Goal: Information Seeking & Learning: Learn about a topic

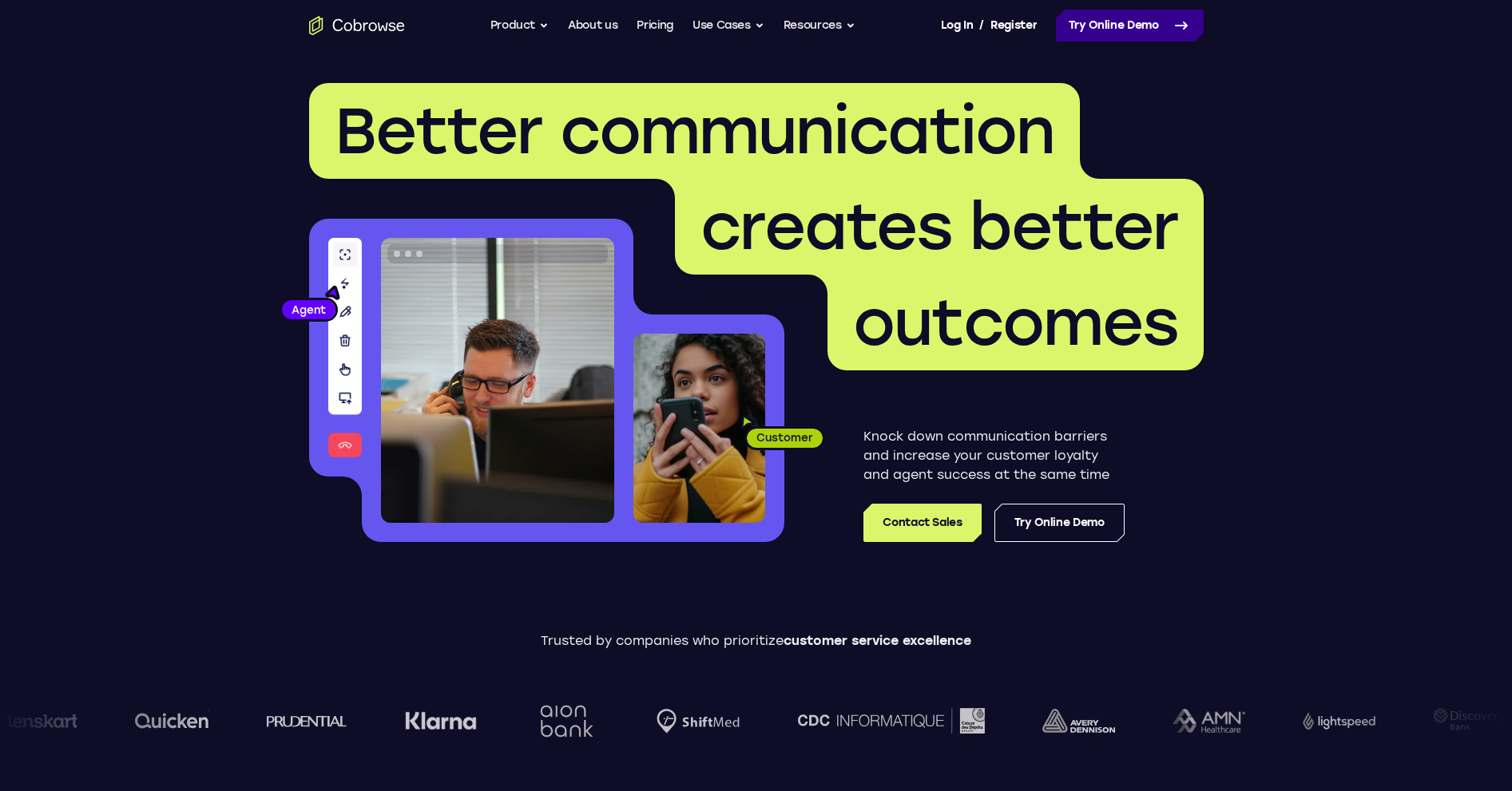
click at [1173, 24] on icon at bounding box center [1180, 25] width 20 height 20
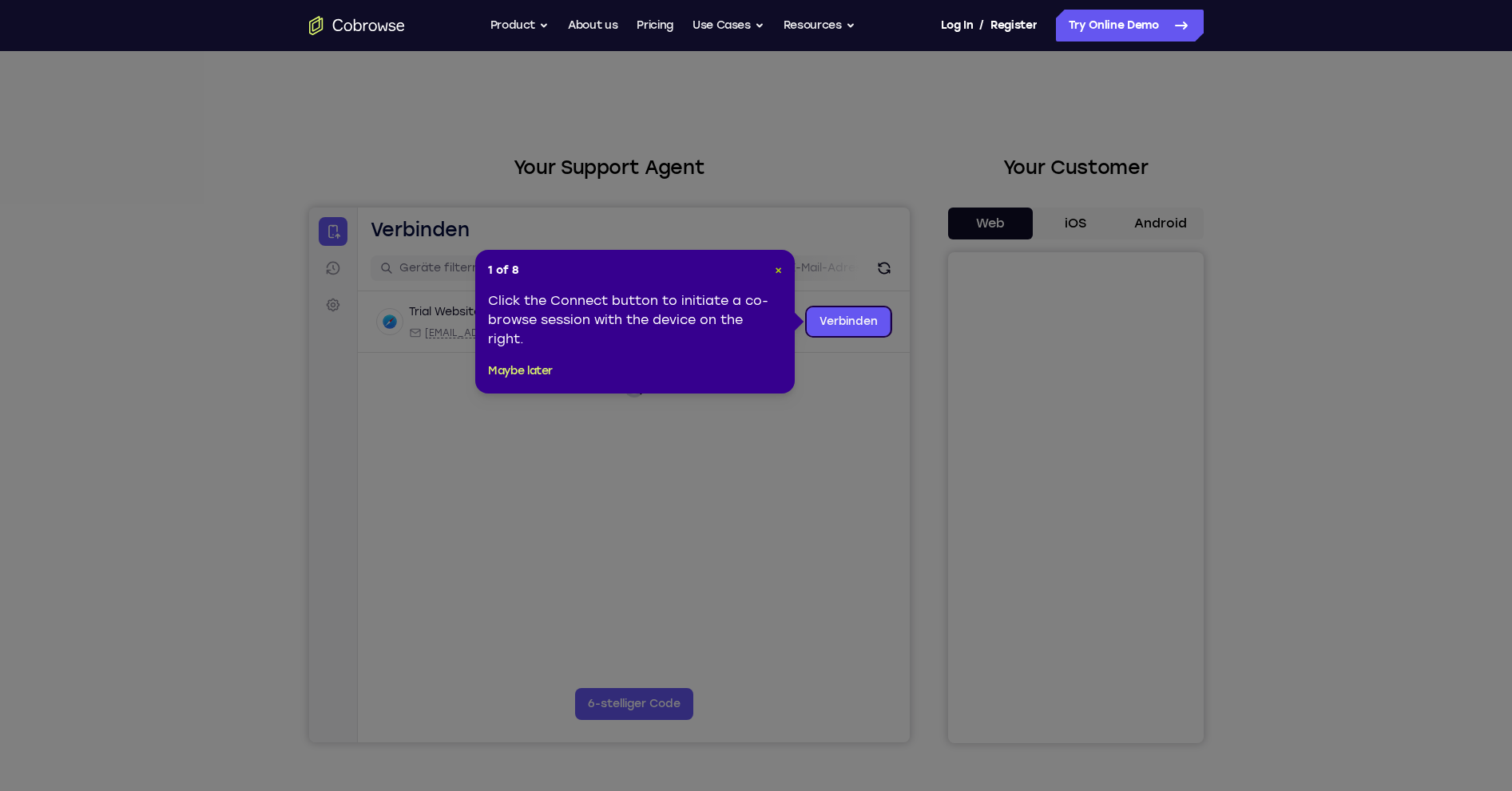
click at [779, 269] on span "×" at bounding box center [778, 270] width 7 height 14
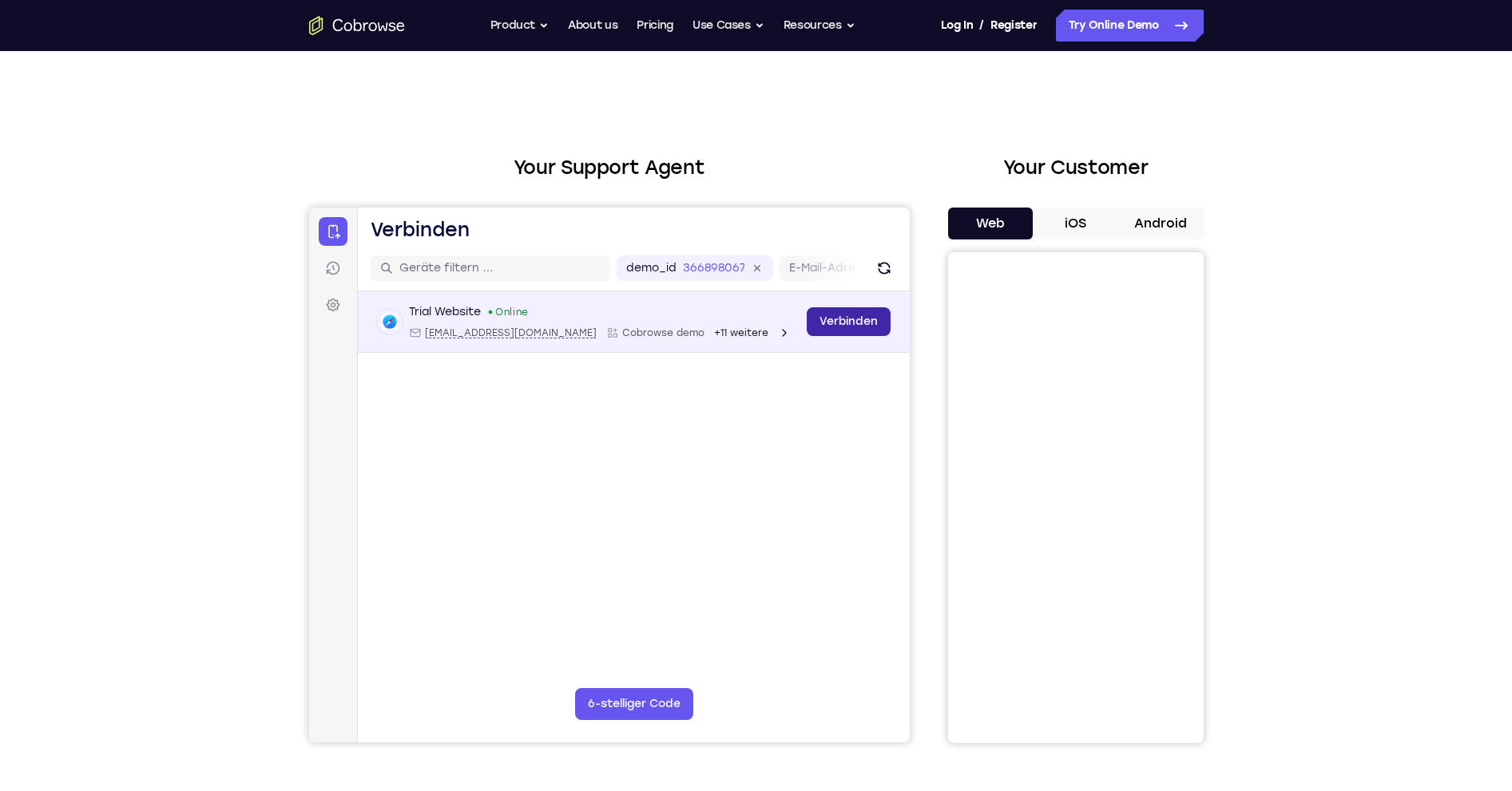
click at [838, 327] on link "Verbinden" at bounding box center [848, 321] width 84 height 29
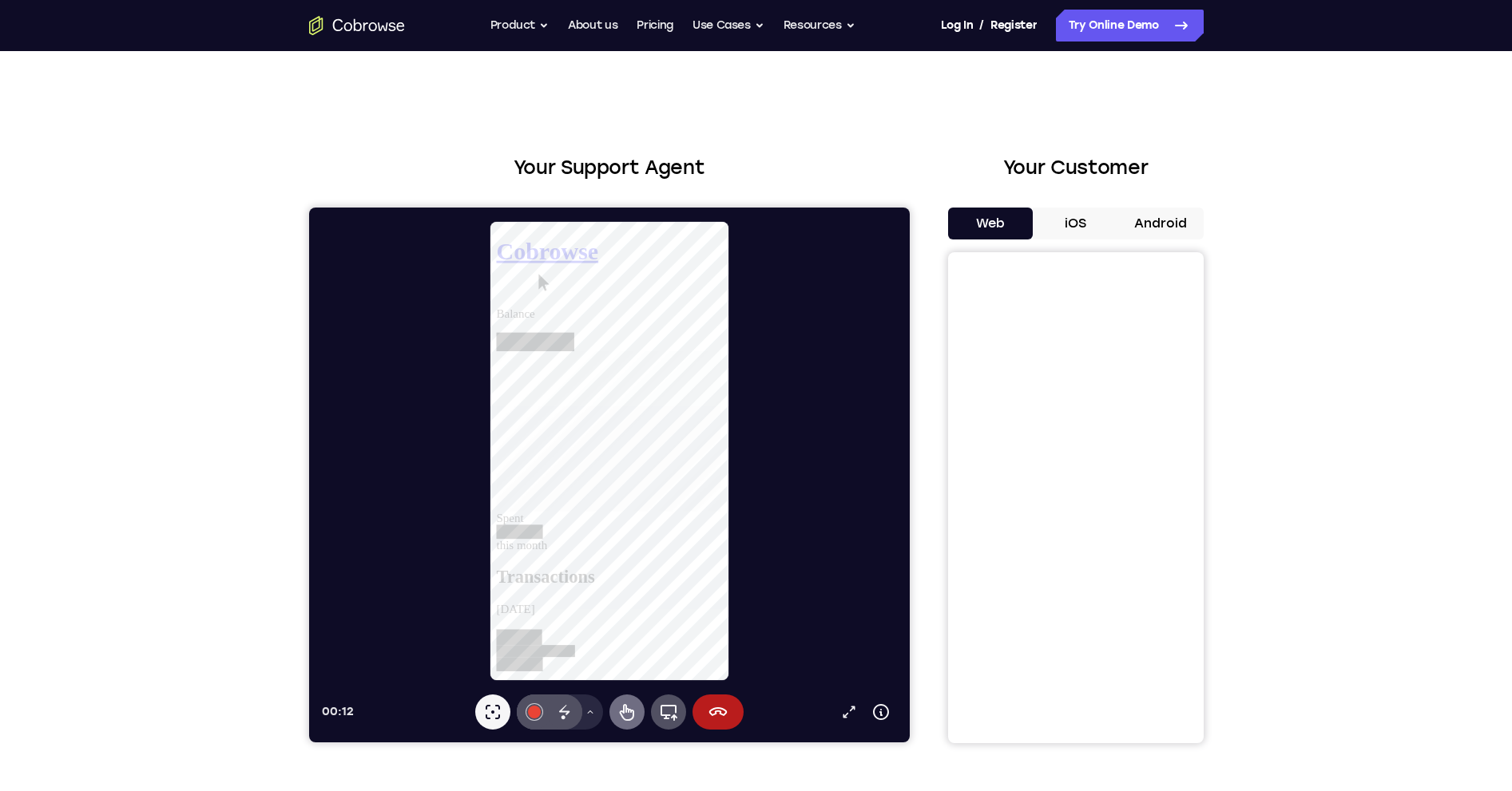
click at [621, 711] on icon at bounding box center [626, 712] width 20 height 20
drag, startPoint x: 702, startPoint y: 615, endPoint x: 701, endPoint y: 494, distance: 121.0
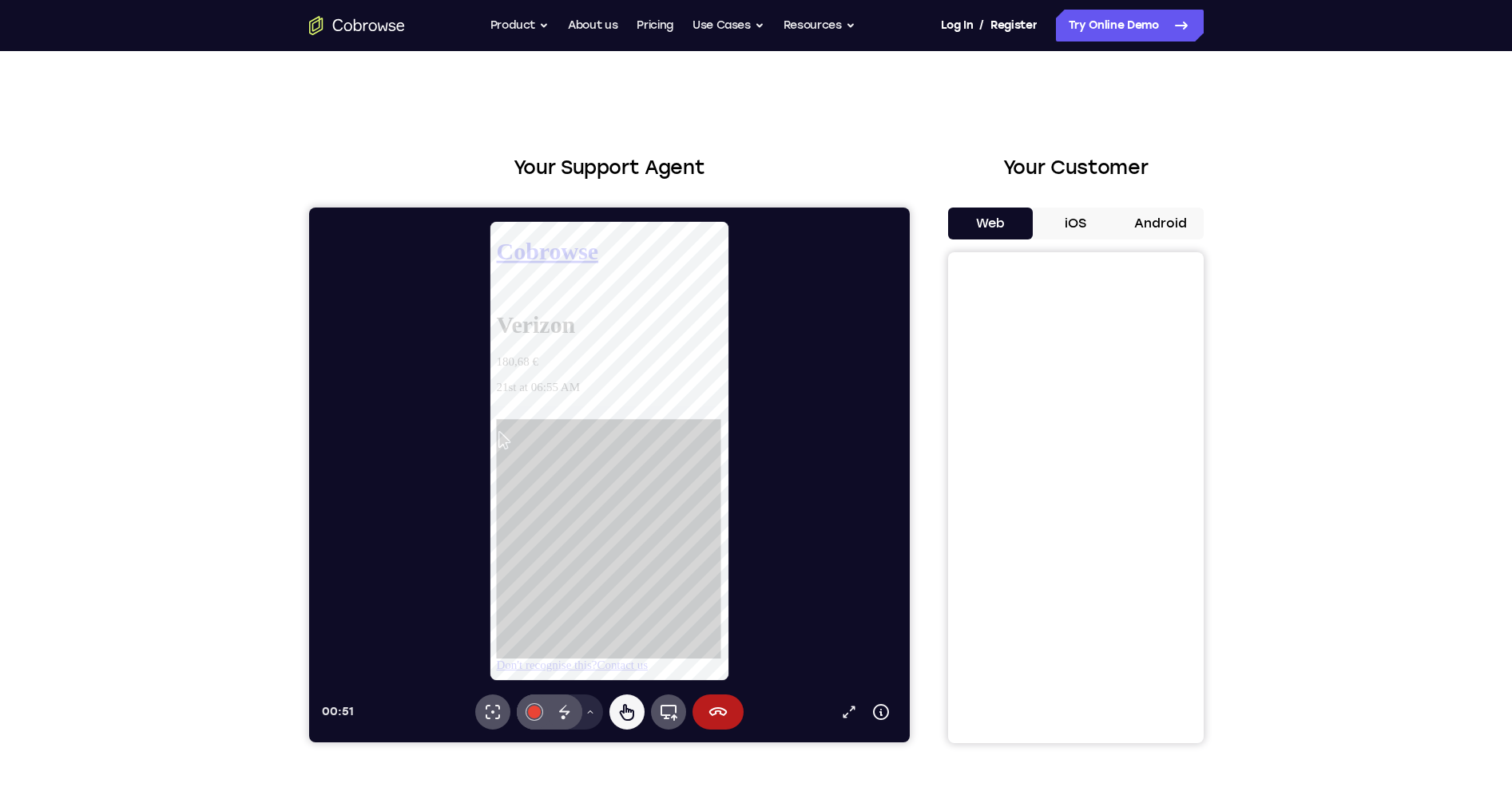
click at [1075, 224] on button "iOS" at bounding box center [1075, 224] width 86 height 32
click at [1160, 218] on button "Android" at bounding box center [1161, 224] width 86 height 32
click at [1079, 223] on button "iOS" at bounding box center [1075, 224] width 86 height 32
click at [646, 31] on link "Pricing" at bounding box center [654, 25] width 36 height 32
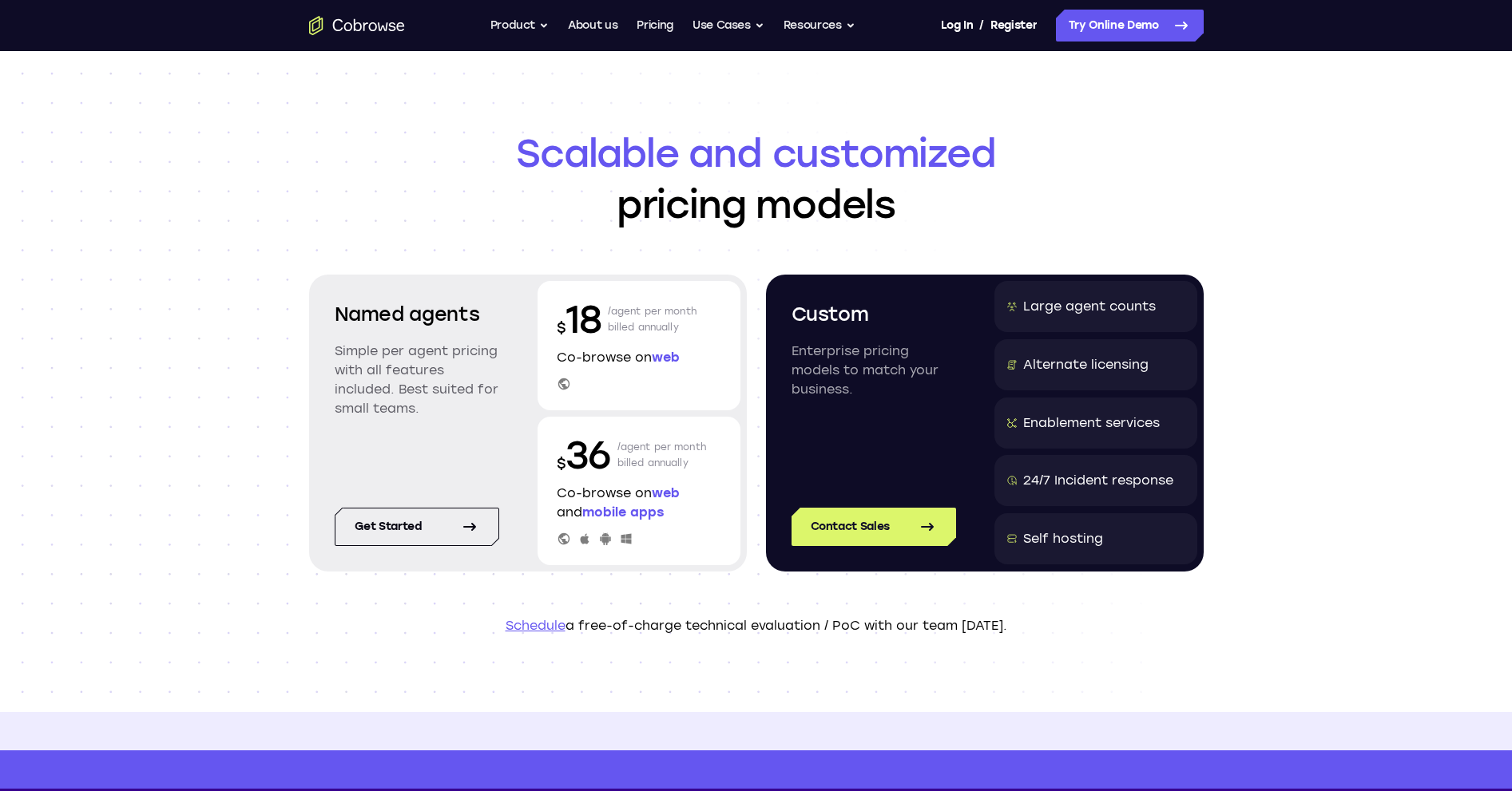
click at [349, 628] on p "Schedule a free-of-charge technical evaluation / PoC with our team today." at bounding box center [756, 626] width 894 height 20
drag, startPoint x: 668, startPoint y: 514, endPoint x: 576, endPoint y: 511, distance: 92.0
click at [576, 511] on p "Co-browse on web and mobile apps" at bounding box center [638, 502] width 165 height 38
click at [273, 415] on header "Scalable and customized pricing models Named agents Simple per agent pricing wi…" at bounding box center [756, 382] width 1022 height 661
click at [497, 185] on h1 "Scalable and customized pricing models" at bounding box center [756, 179] width 894 height 102
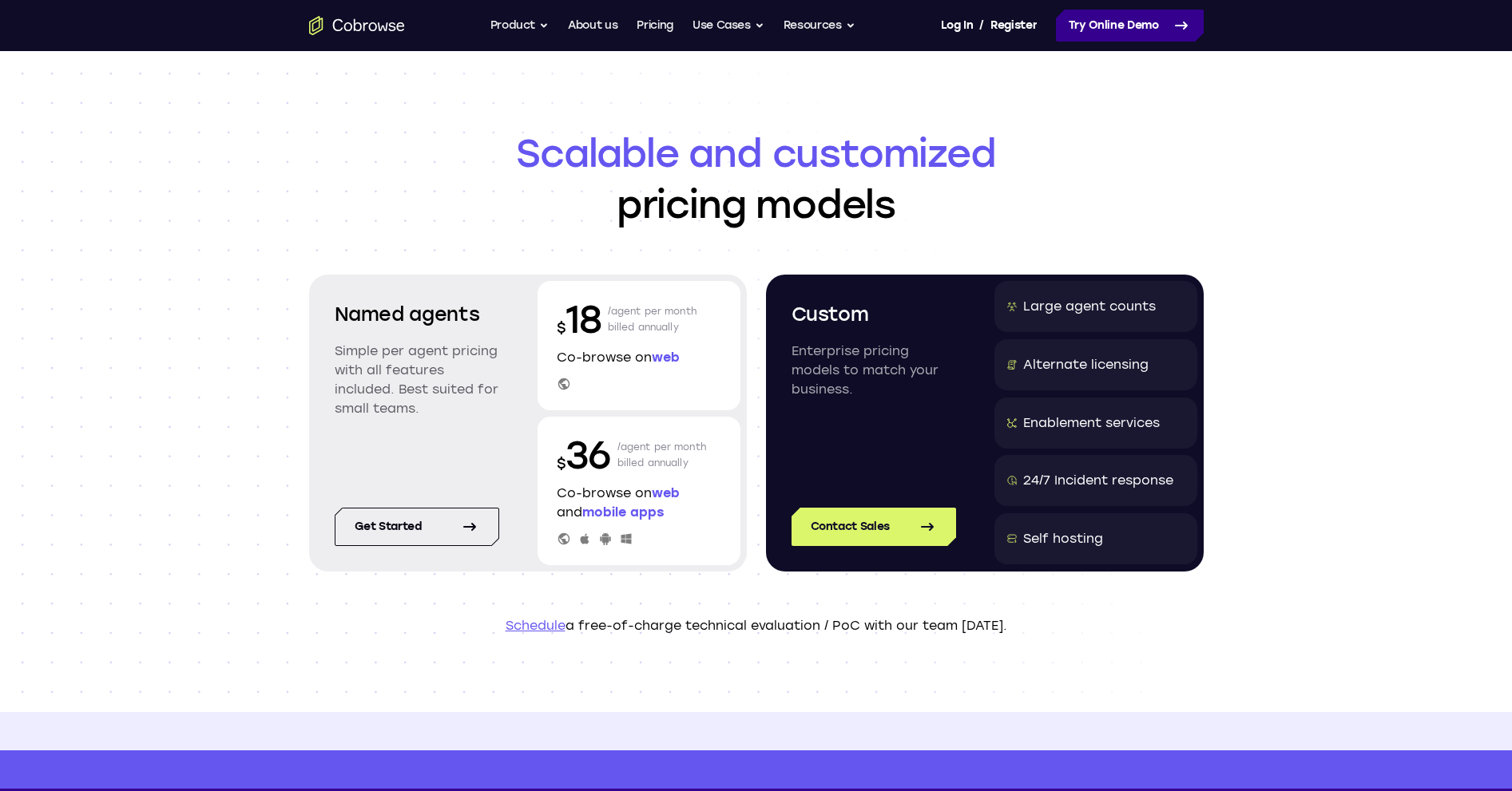
click at [1105, 27] on link "Try Online Demo" at bounding box center [1129, 25] width 148 height 32
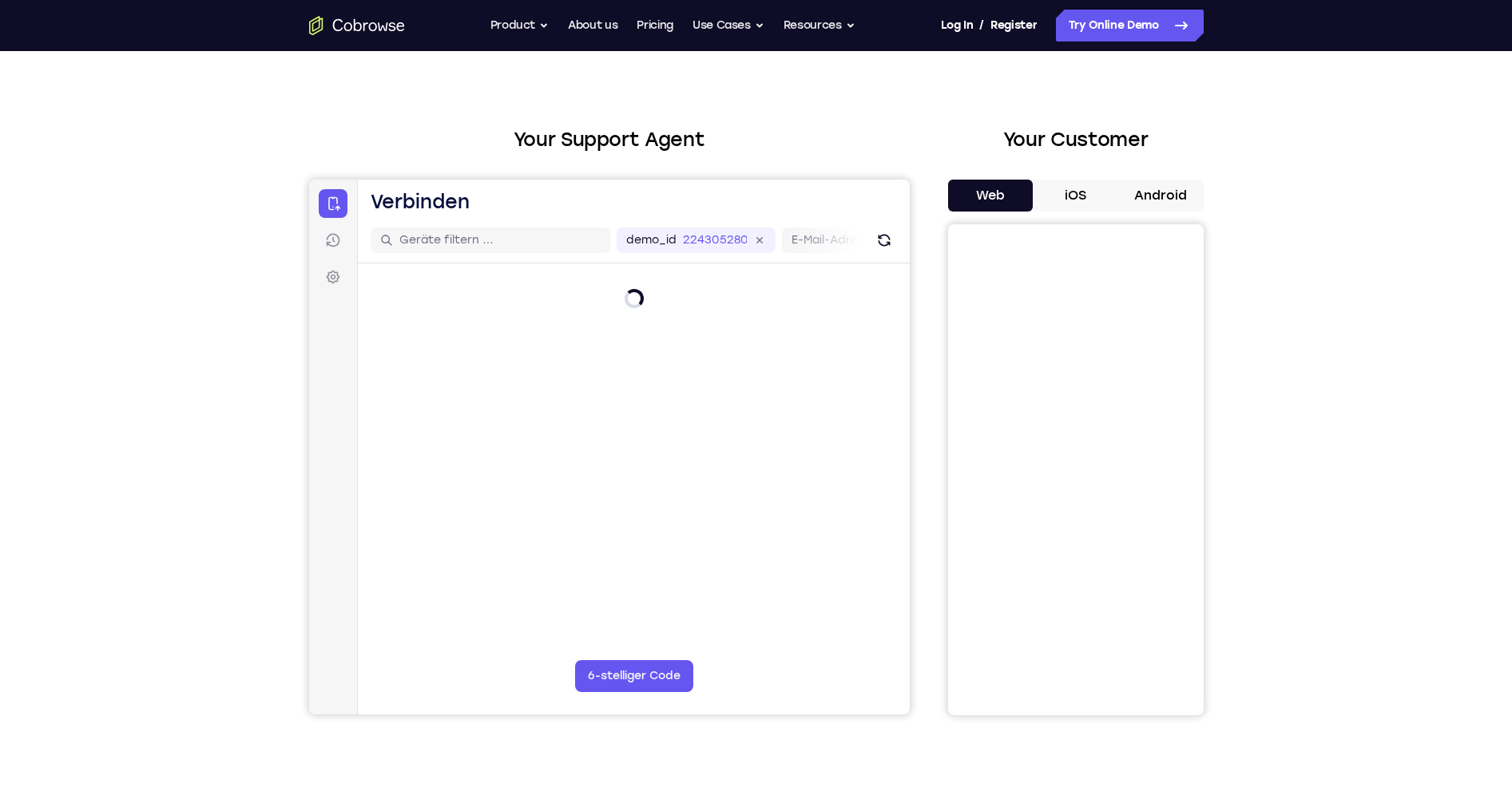
scroll to position [30, 0]
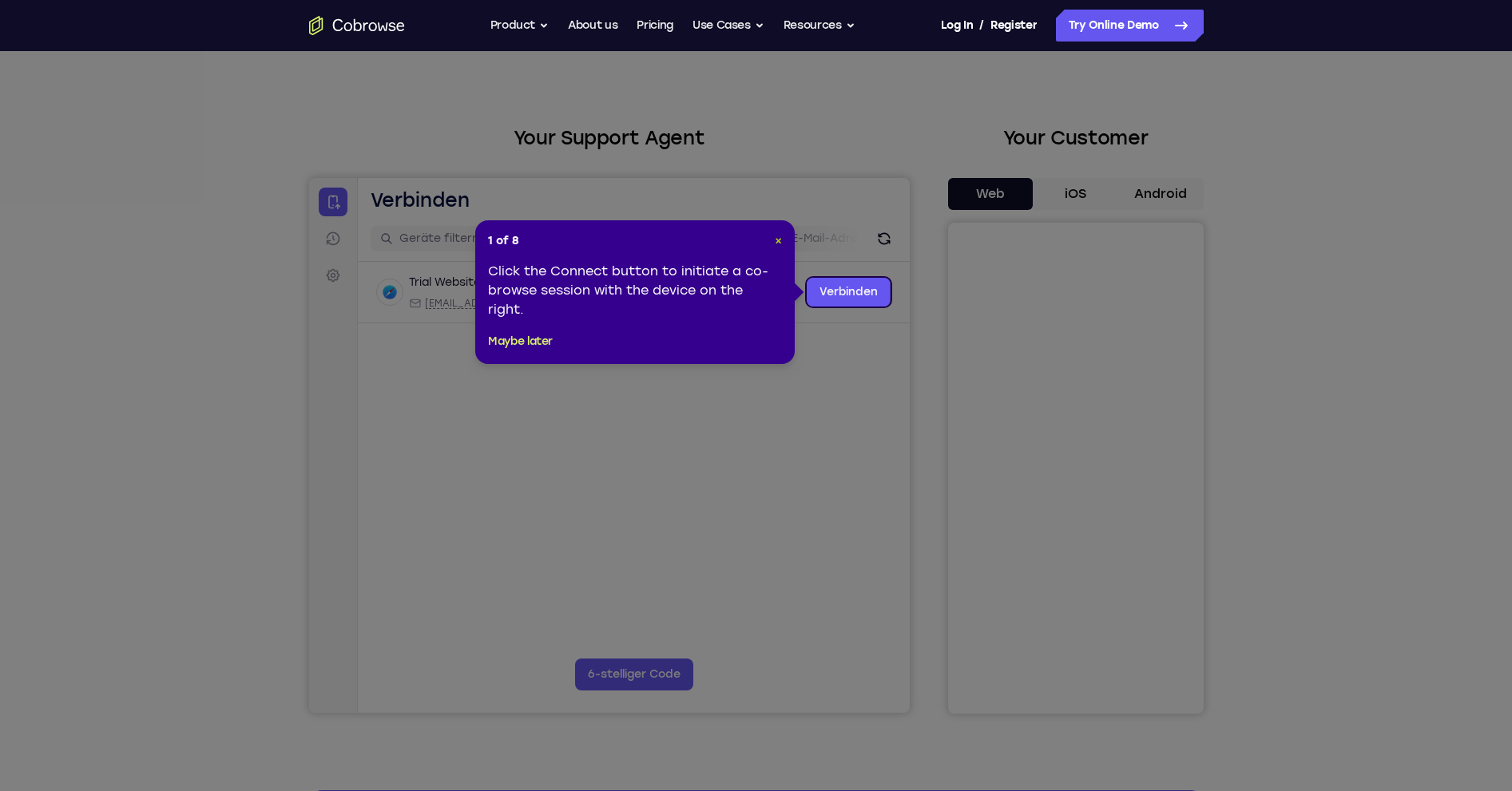
click at [780, 241] on span "×" at bounding box center [778, 240] width 7 height 14
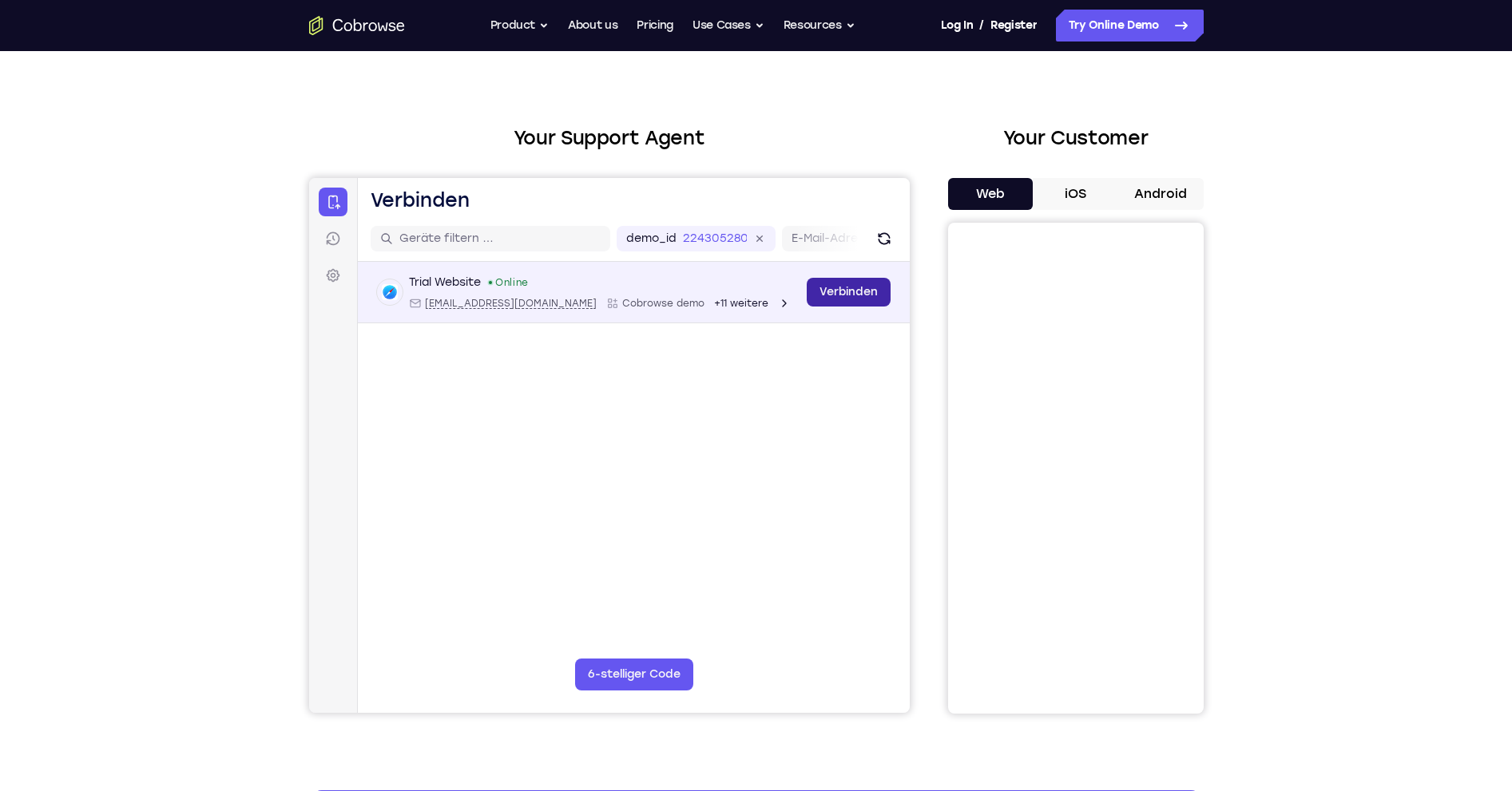
click at [841, 293] on link "Verbinden" at bounding box center [848, 292] width 84 height 29
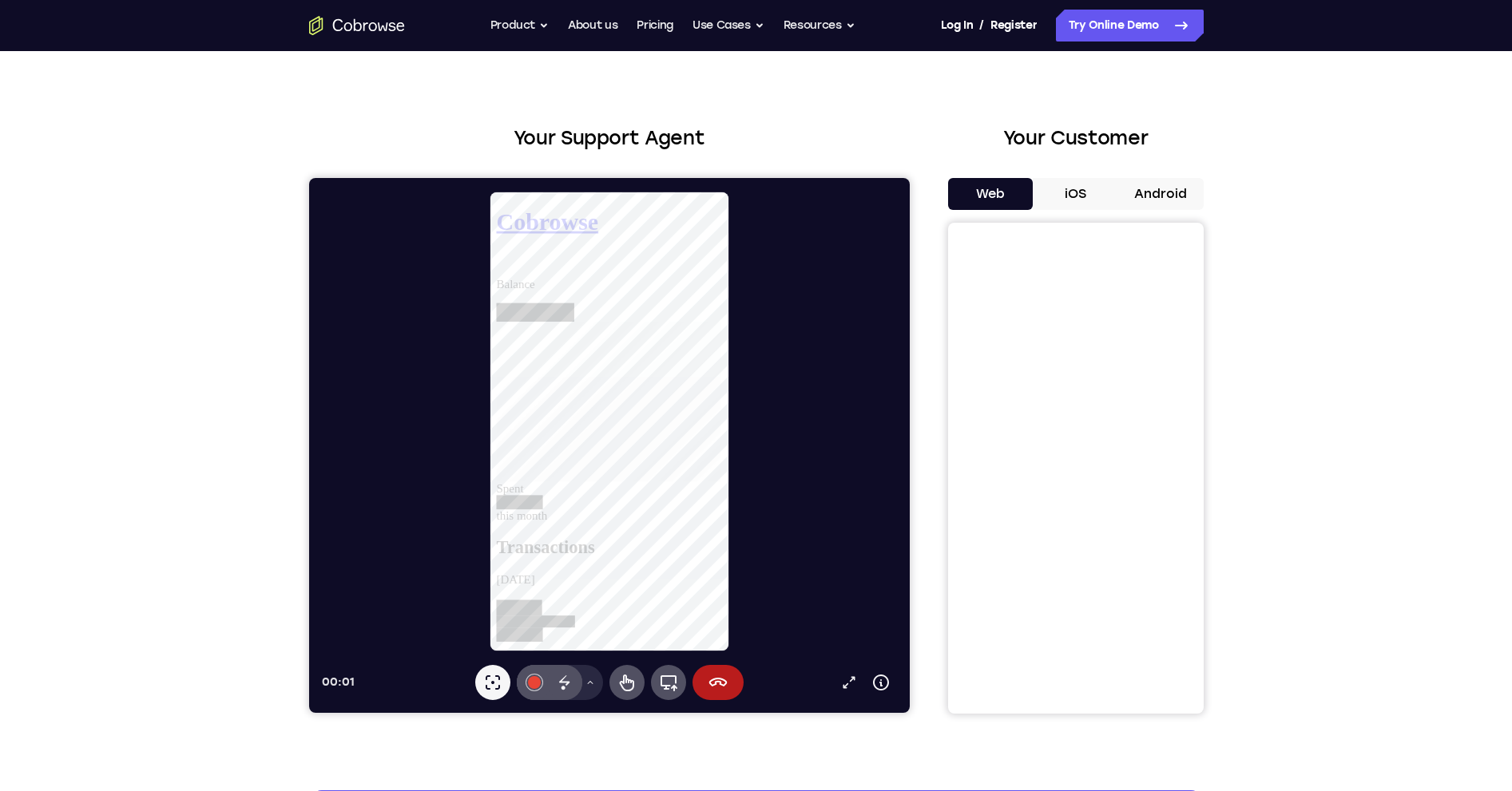
scroll to position [0, 0]
click at [636, 688] on button "Remote-Steuerung" at bounding box center [626, 683] width 35 height 35
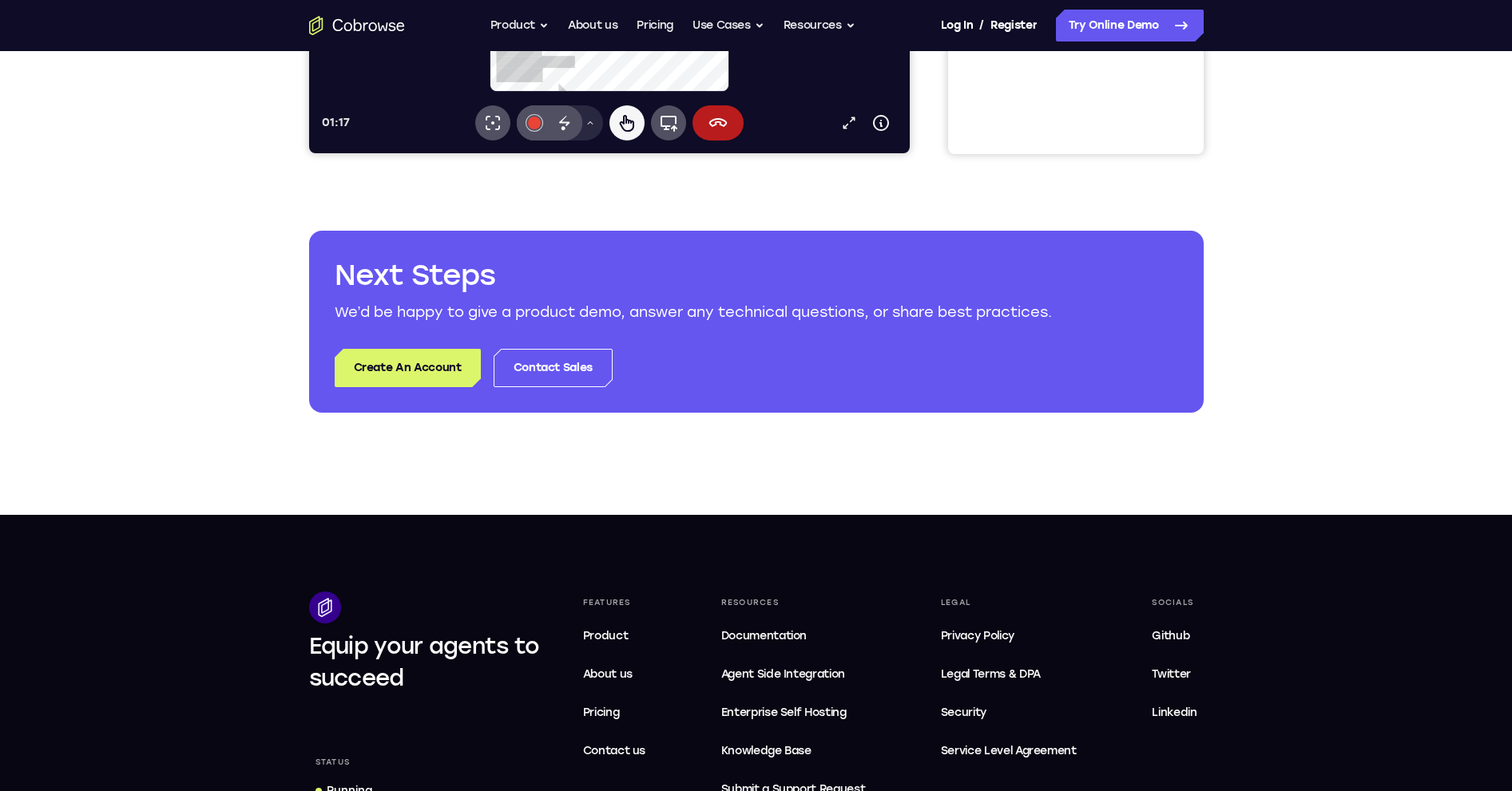
scroll to position [588, 0]
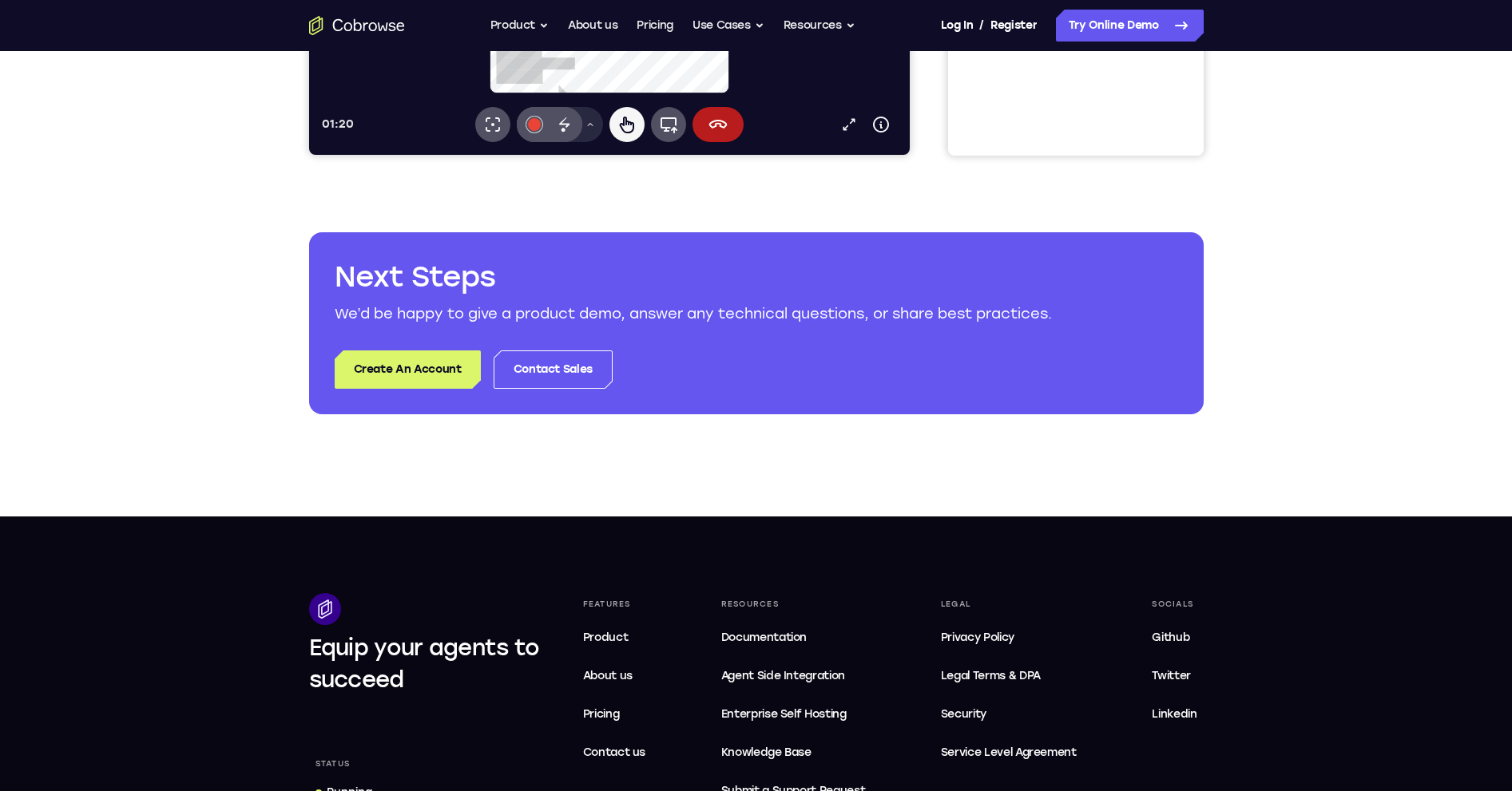
click at [609, 716] on span "Pricing" at bounding box center [601, 714] width 36 height 14
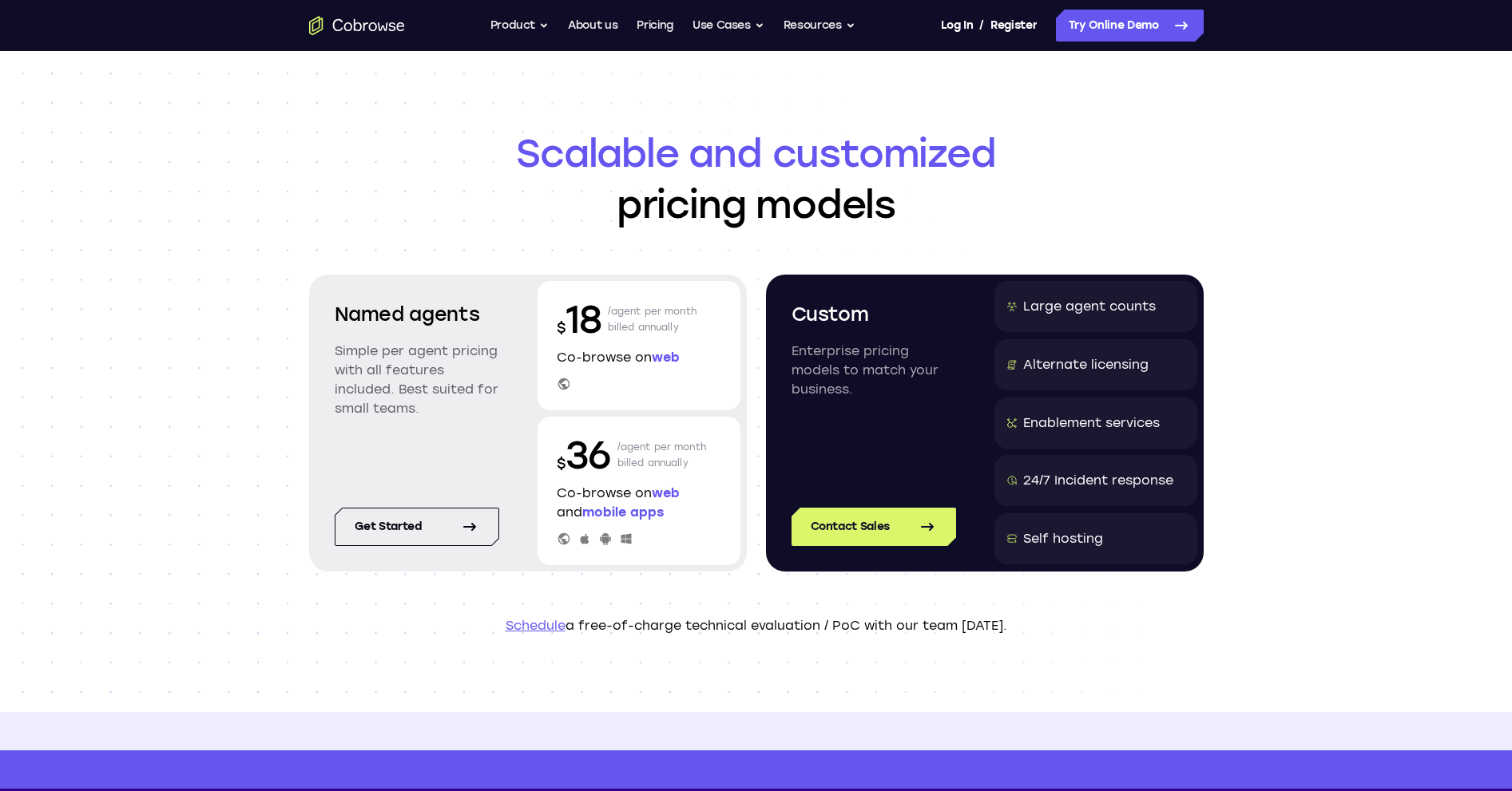
click at [370, 225] on h1 "Scalable and customized pricing models" at bounding box center [756, 179] width 894 height 102
click at [1423, 543] on div "Scalable and customized pricing models Named agents Simple per agent pricing wi…" at bounding box center [756, 382] width 1512 height 661
click at [1423, 543] on div "Scalable and customized pricing models Named agents Simple per agent pricing wi…" at bounding box center [756, 382] width 1512 height 661
click at [156, 414] on div "Scalable and customized pricing models Named agents Simple per agent pricing wi…" at bounding box center [756, 382] width 1512 height 661
click at [455, 179] on h1 "Scalable and customized pricing models" at bounding box center [756, 179] width 894 height 102
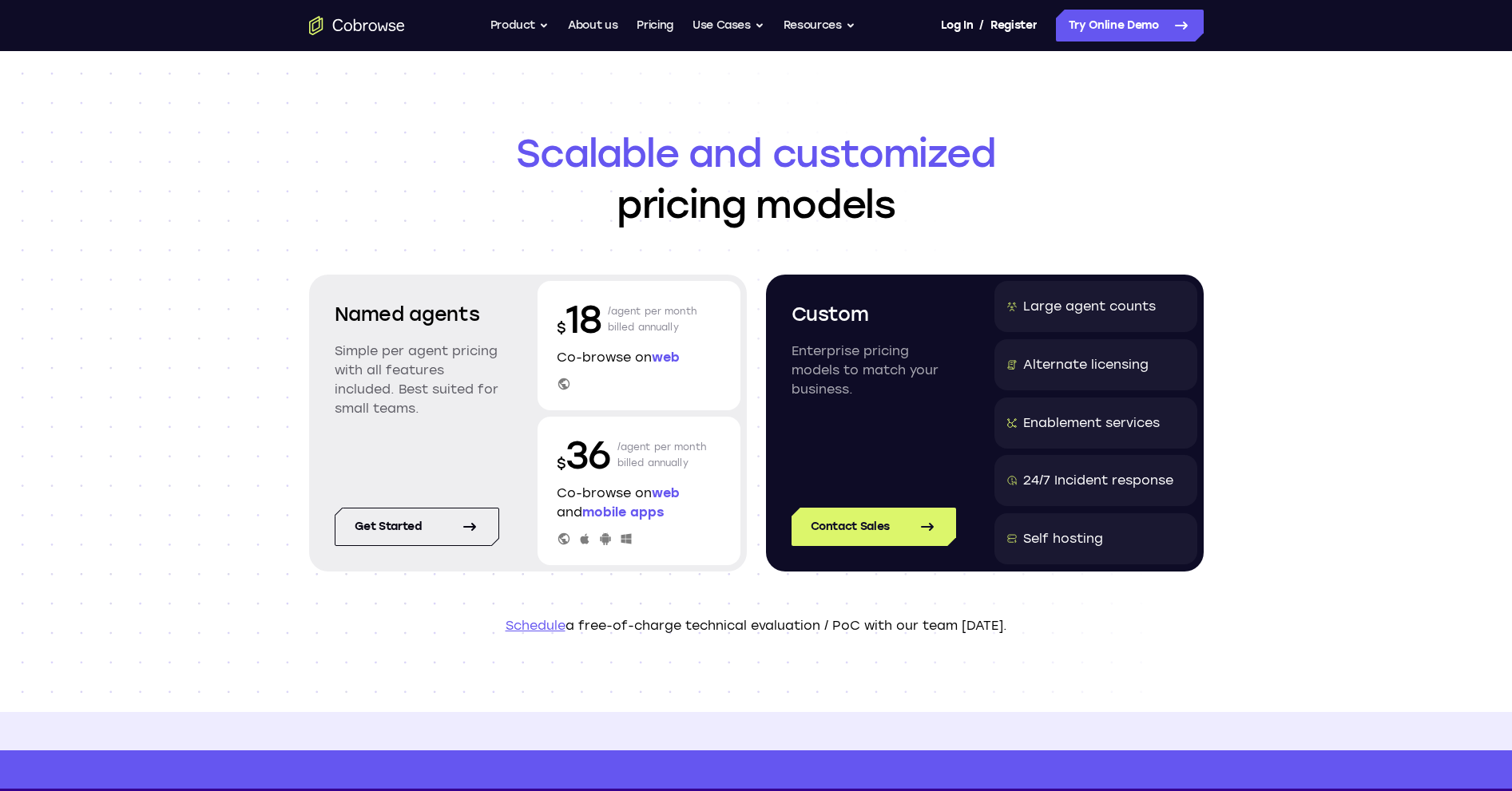
click at [1219, 162] on header "Scalable and customized pricing models Named agents Simple per agent pricing wi…" at bounding box center [756, 382] width 1022 height 661
